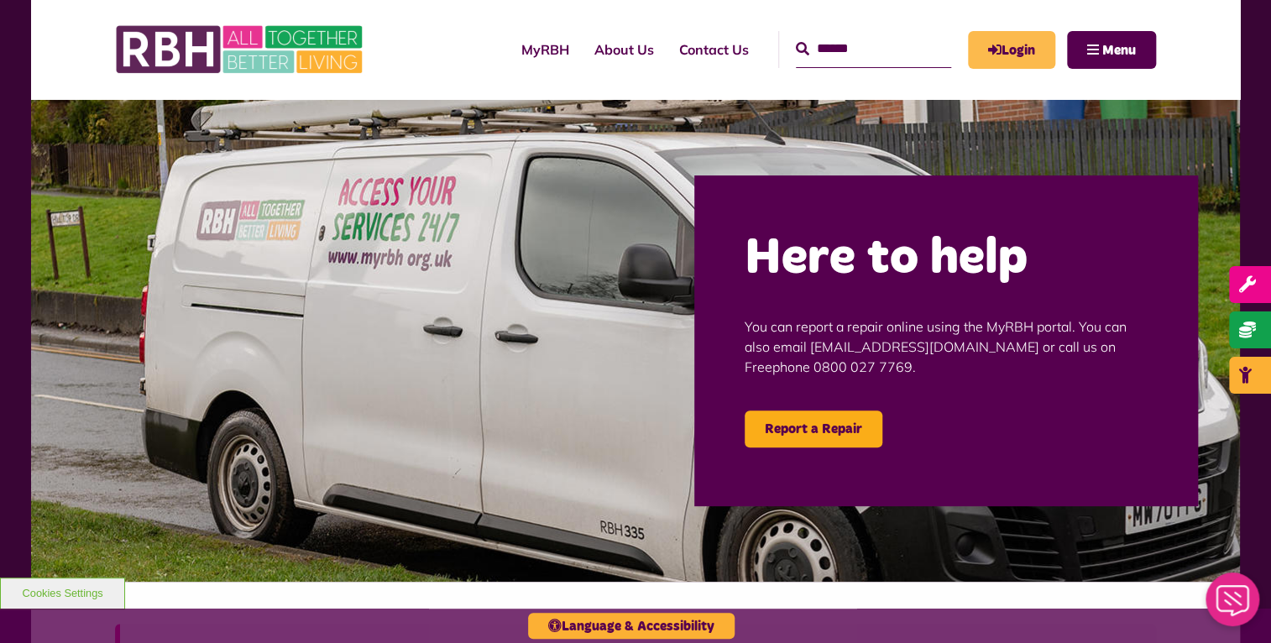
click at [0, 0] on icon "MyRBH" at bounding box center [0, 0] width 0 height 0
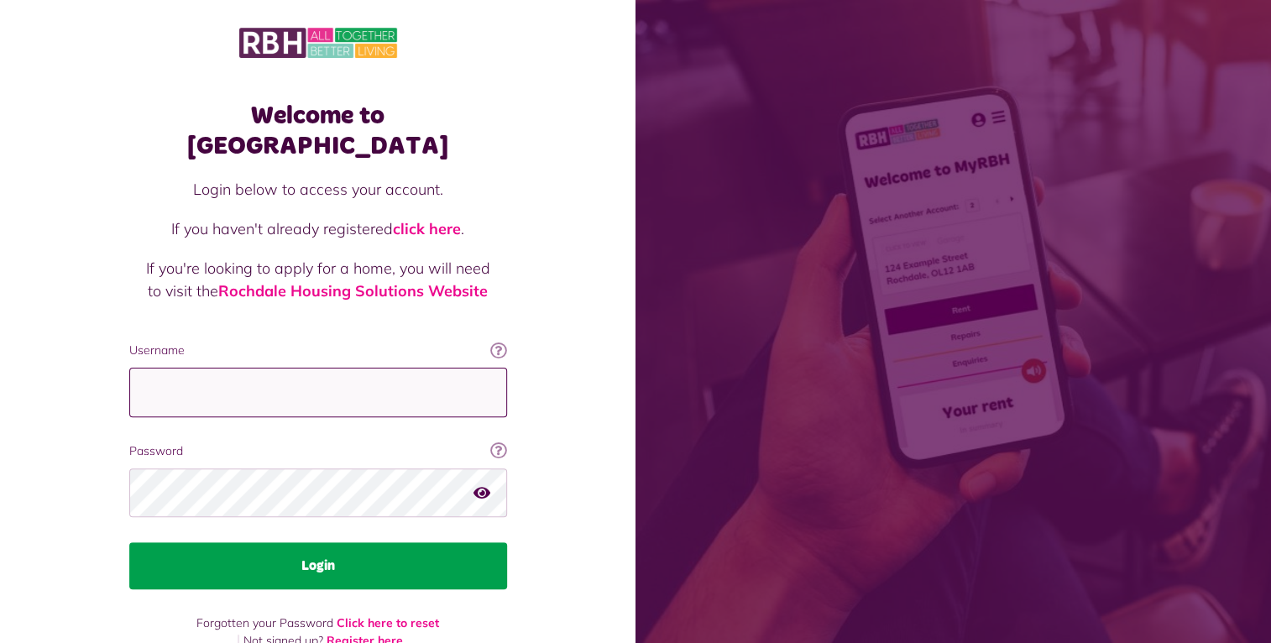
type input "**********"
click at [339, 544] on button "Login" at bounding box center [318, 565] width 378 height 47
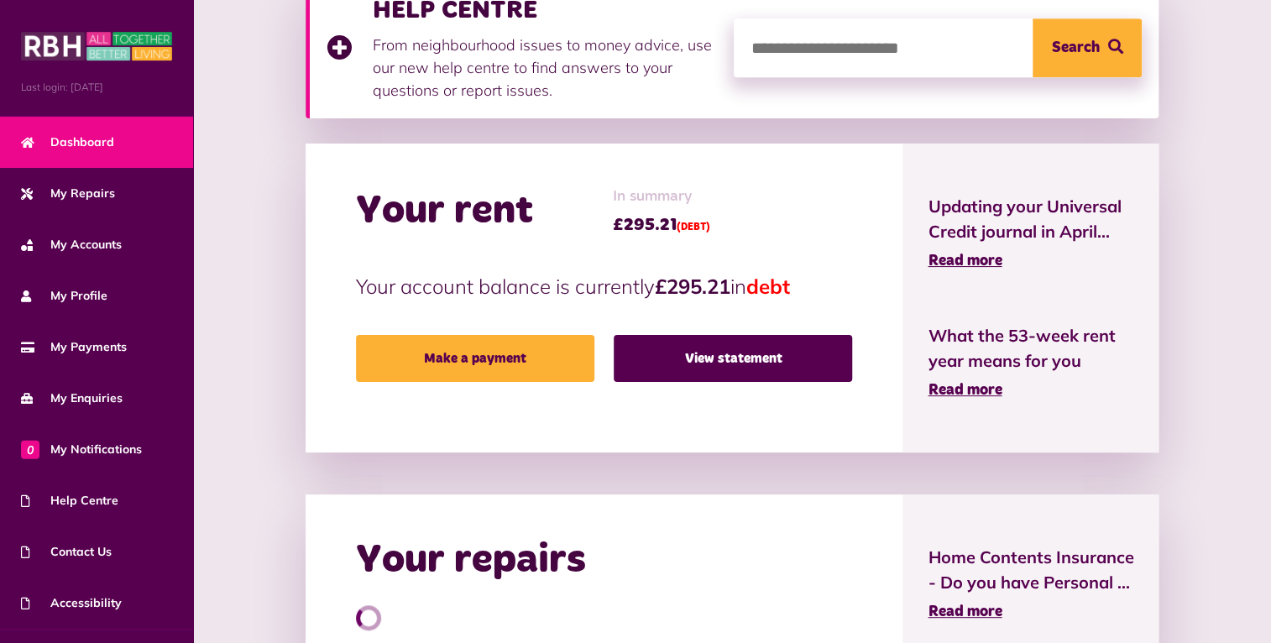
scroll to position [420, 0]
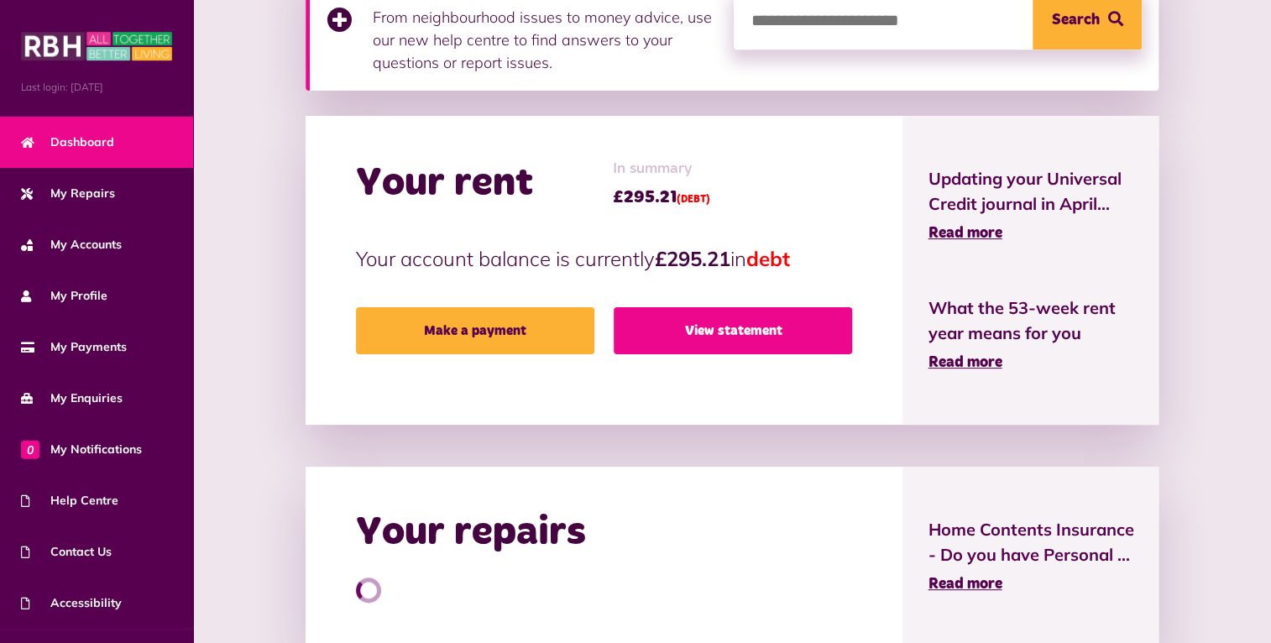
click at [728, 330] on link "View statement" at bounding box center [732, 330] width 238 height 47
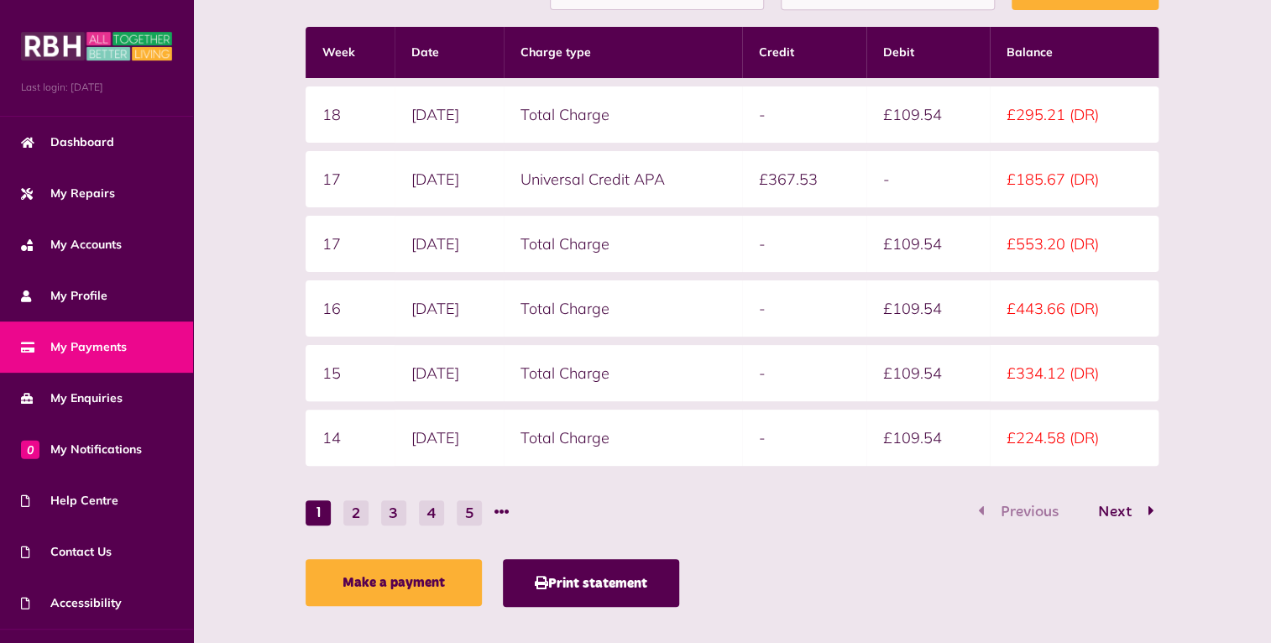
scroll to position [451, 0]
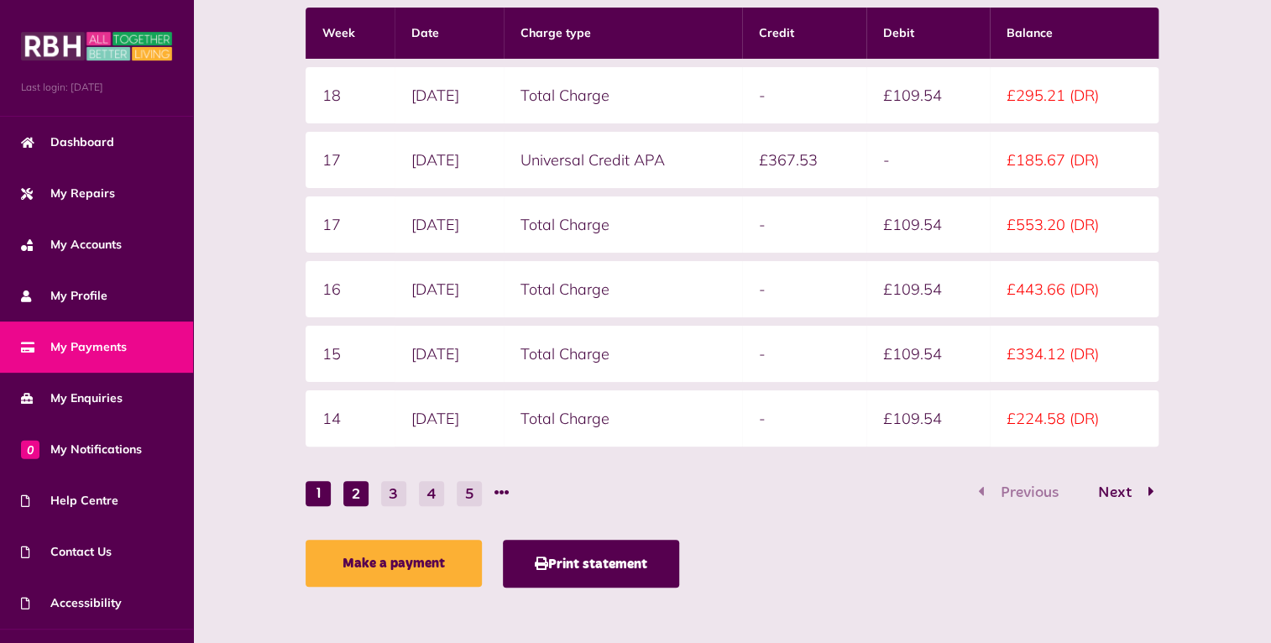
click at [349, 490] on button "2" at bounding box center [355, 493] width 25 height 25
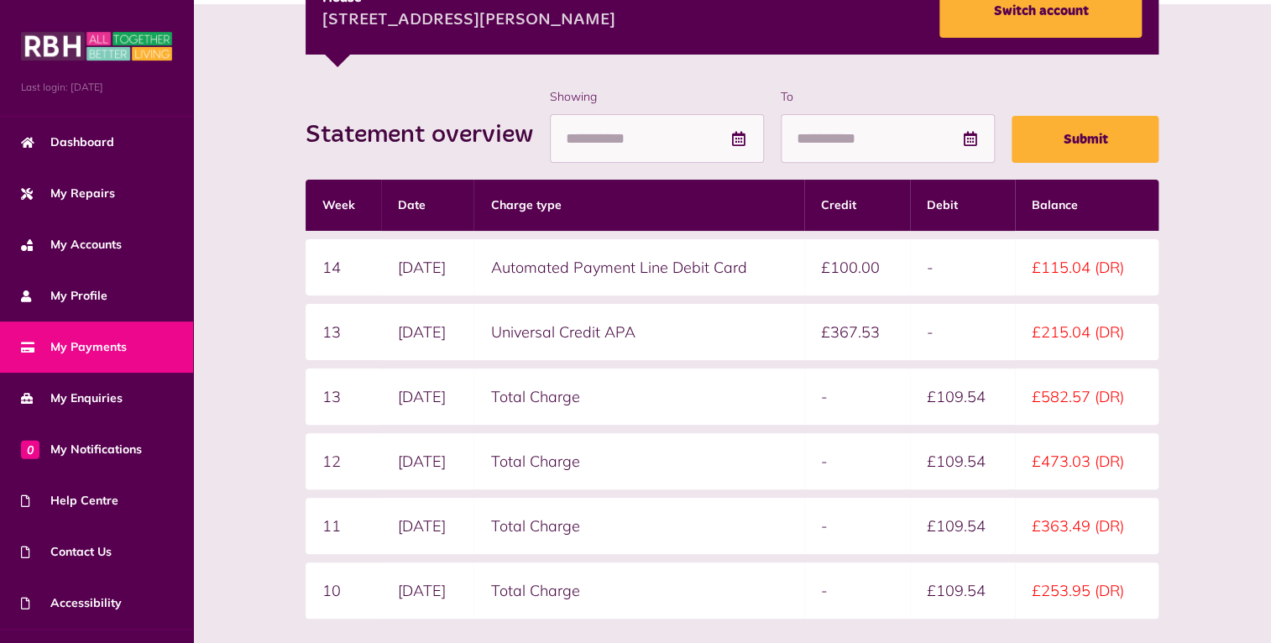
scroll to position [367, 0]
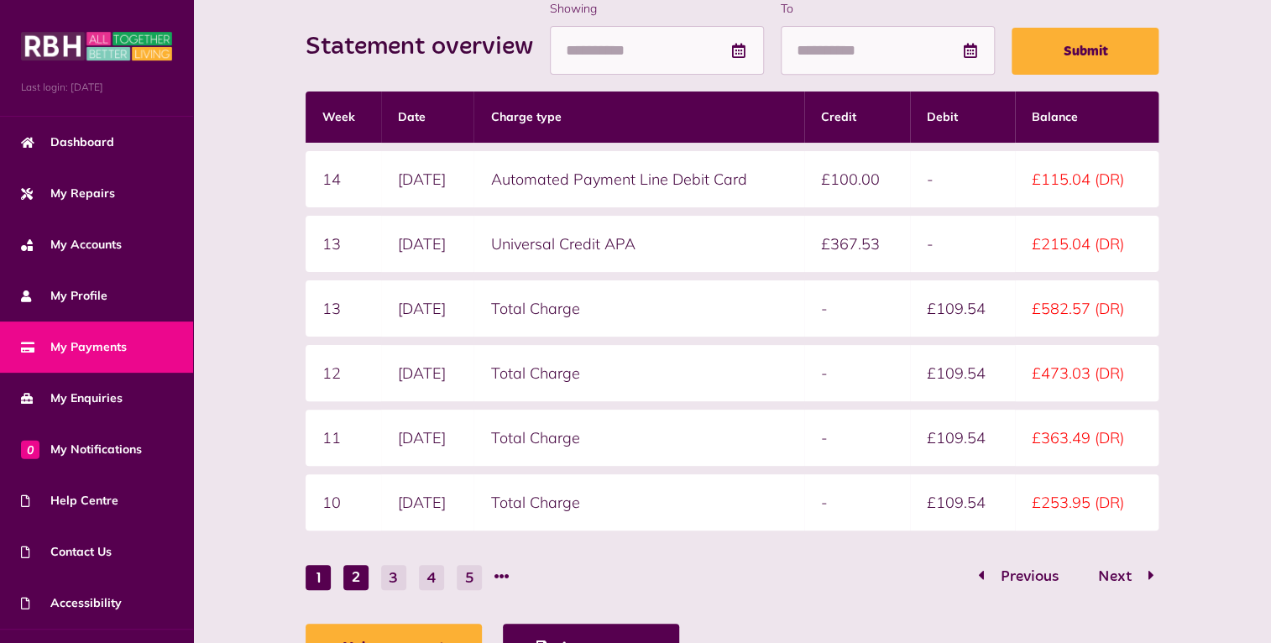
click at [322, 572] on button "1" at bounding box center [317, 577] width 25 height 25
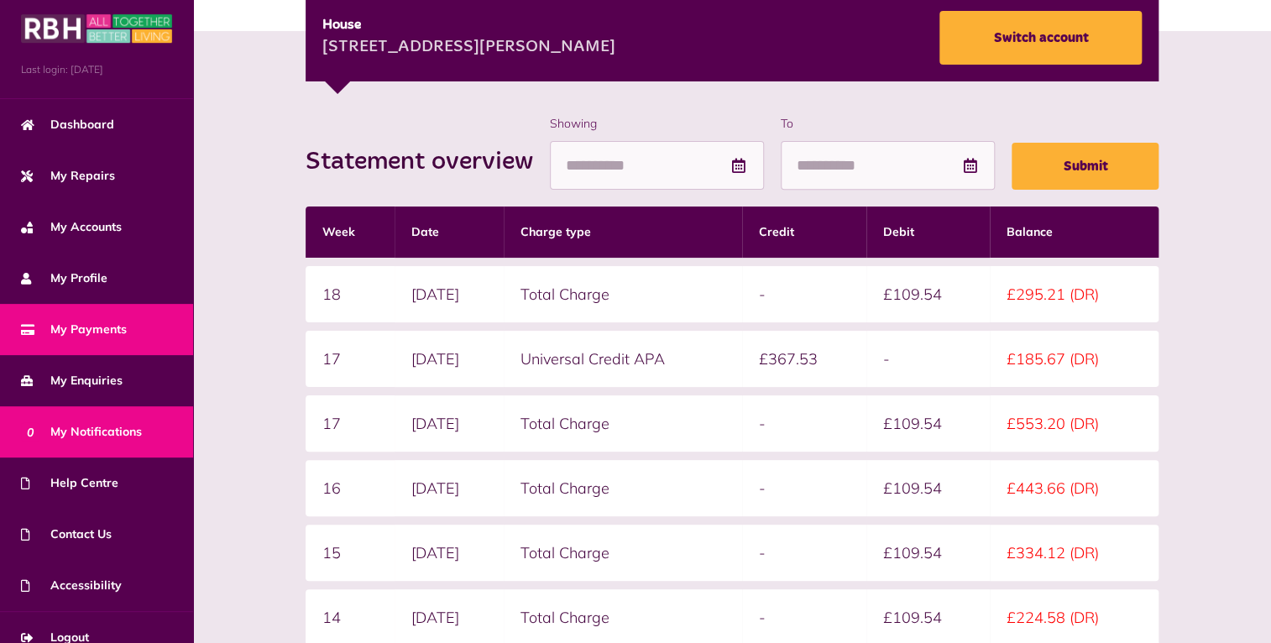
scroll to position [36, 0]
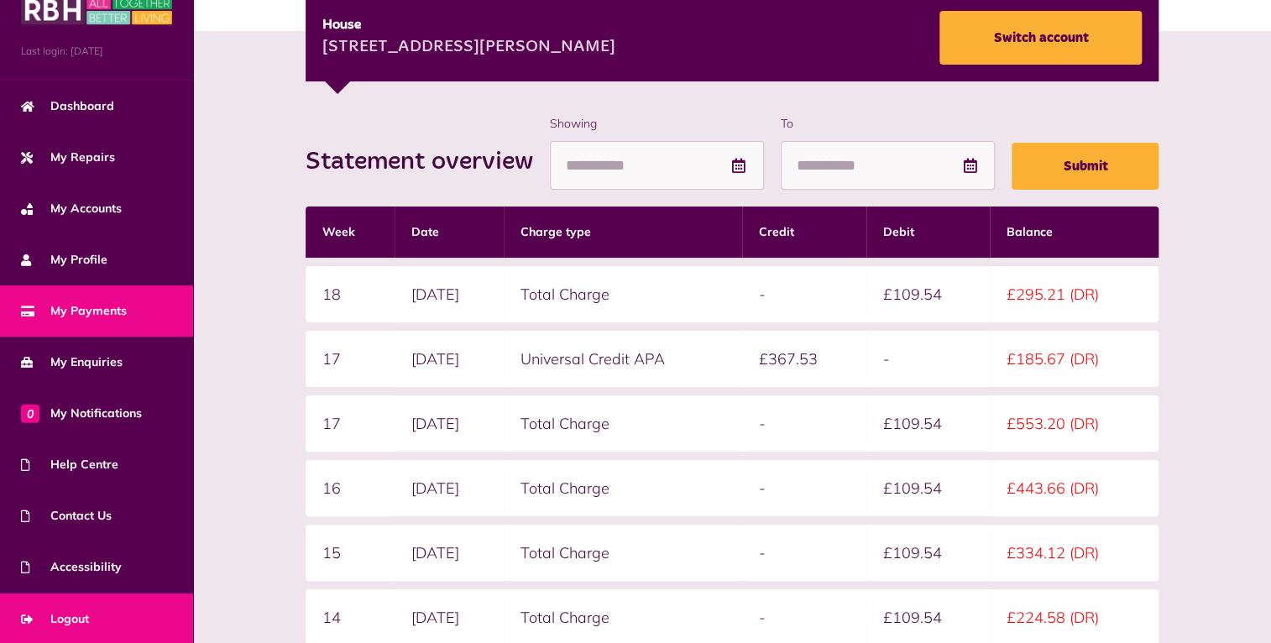
click at [84, 617] on span "Logout" at bounding box center [55, 619] width 68 height 18
